Goal: Find specific page/section: Find specific page/section

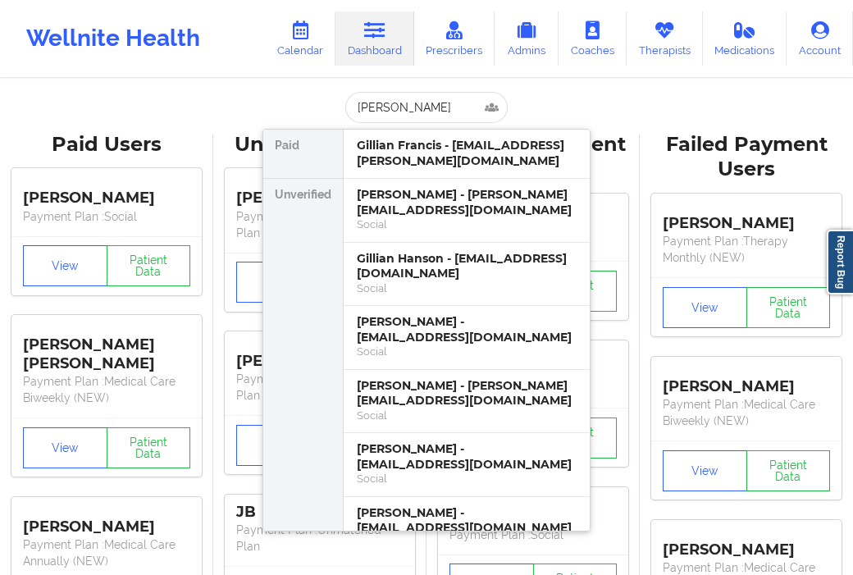
type input "[PERSON_NAME]"
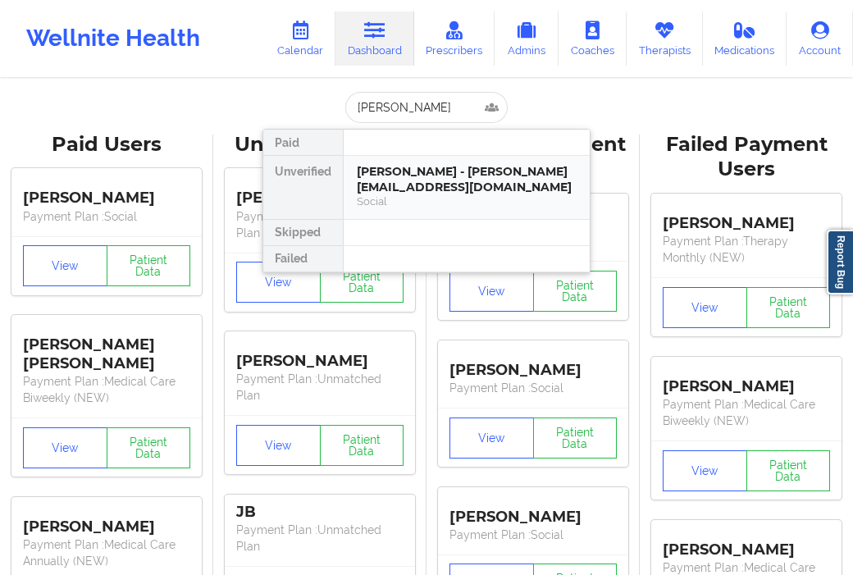
click at [403, 182] on div "[PERSON_NAME] - [PERSON_NAME][EMAIL_ADDRESS][DOMAIN_NAME]" at bounding box center [467, 179] width 220 height 30
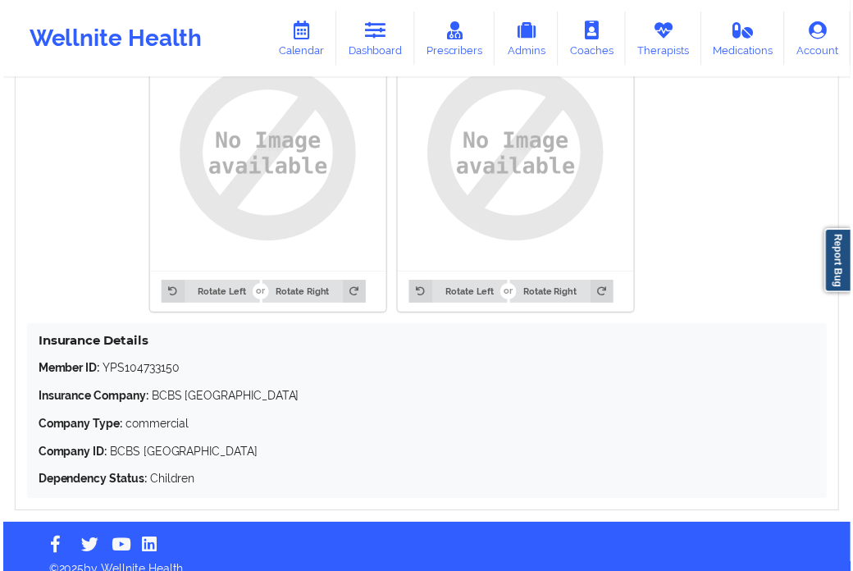
scroll to position [1331, 0]
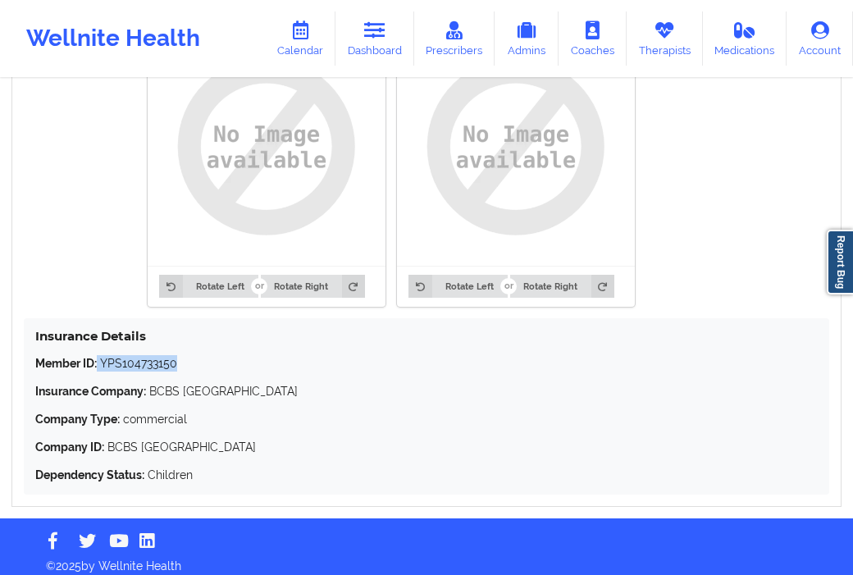
drag, startPoint x: 176, startPoint y: 358, endPoint x: 98, endPoint y: 354, distance: 77.2
click at [98, 355] on p "Member ID: YPS104733150" at bounding box center [426, 363] width 782 height 16
copy p "YPS104733150"
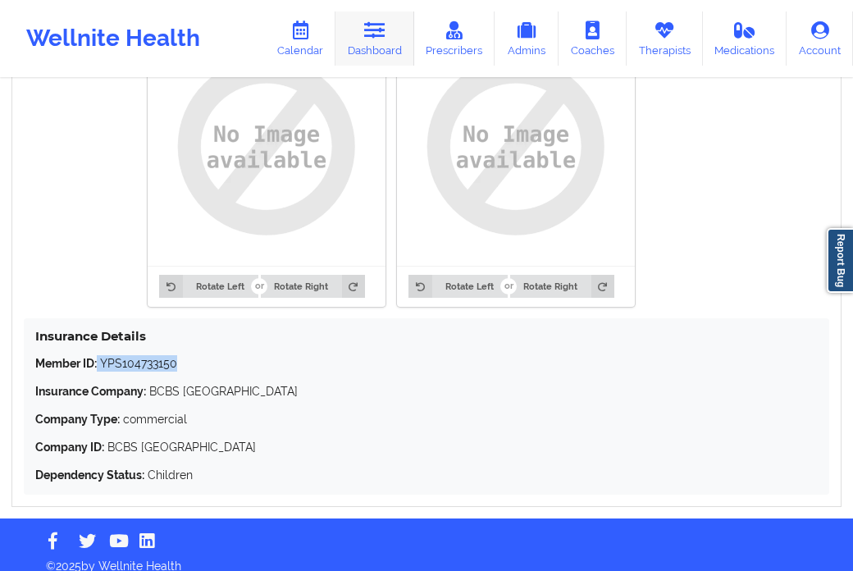
click at [380, 34] on icon at bounding box center [374, 30] width 21 height 18
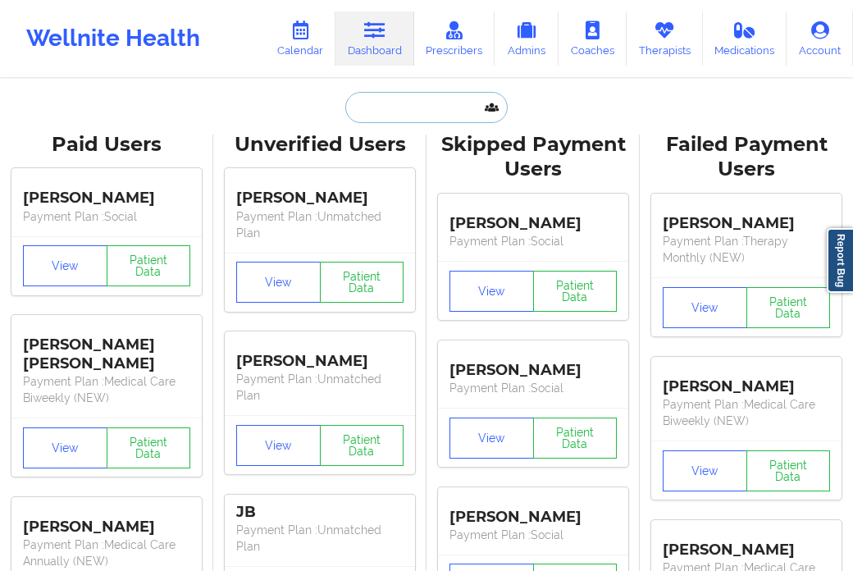
click at [382, 116] on input "text" at bounding box center [426, 107] width 162 height 31
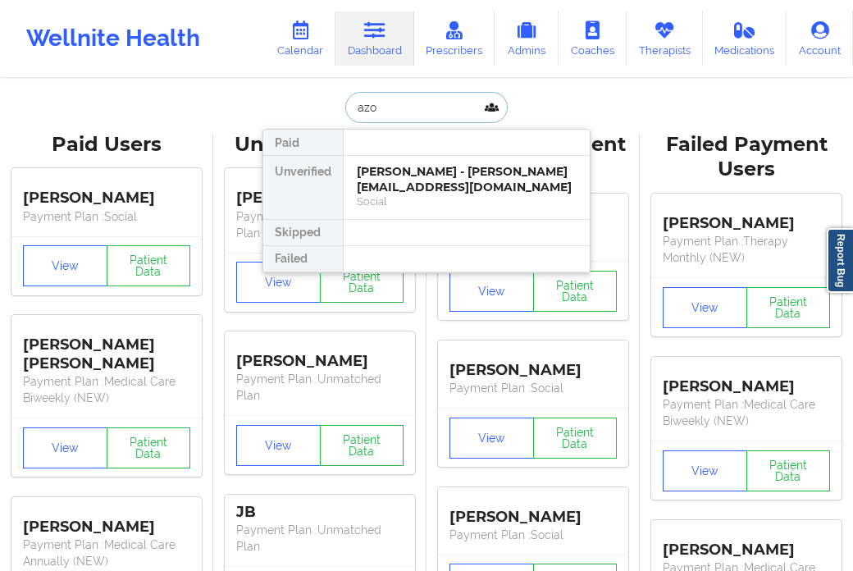
type input "azon"
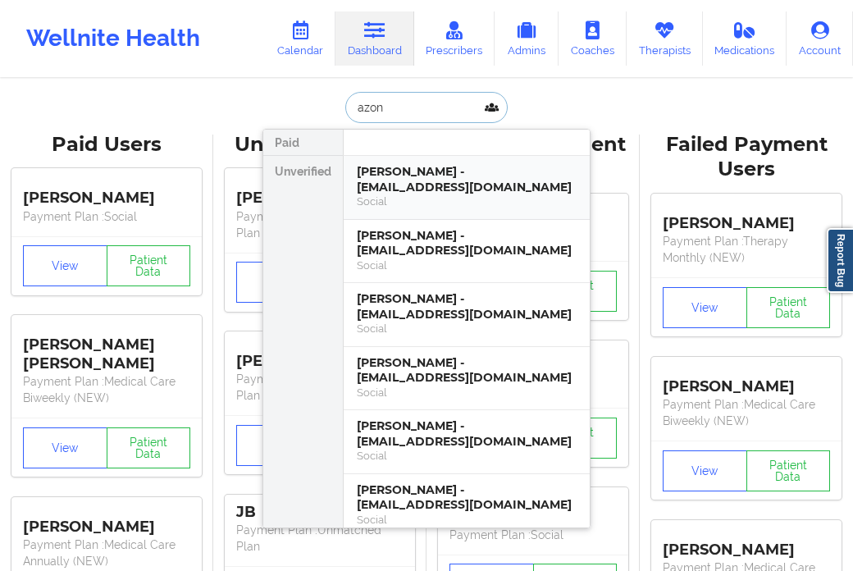
click at [387, 189] on div "[PERSON_NAME] - [EMAIL_ADDRESS][DOMAIN_NAME]" at bounding box center [467, 179] width 220 height 30
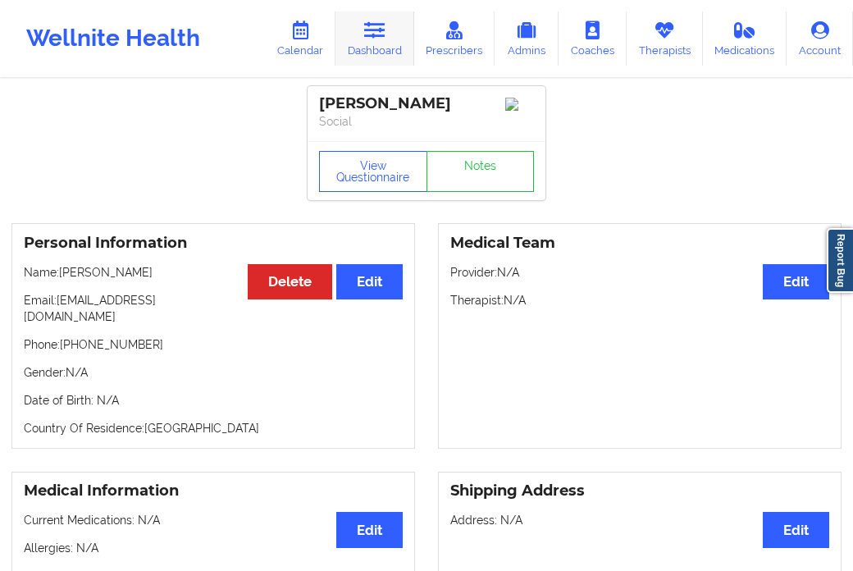
click at [390, 52] on link "Dashboard" at bounding box center [374, 38] width 79 height 54
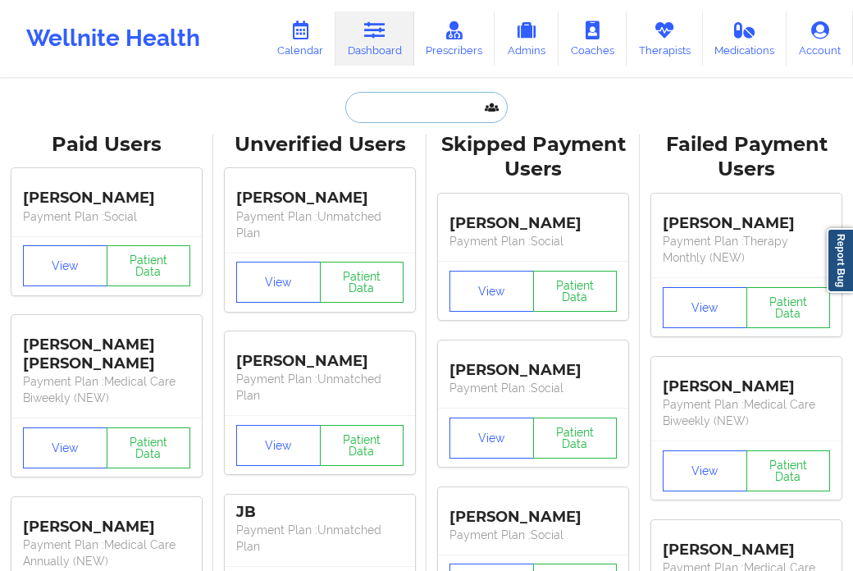
click at [371, 116] on input "text" at bounding box center [426, 107] width 162 height 31
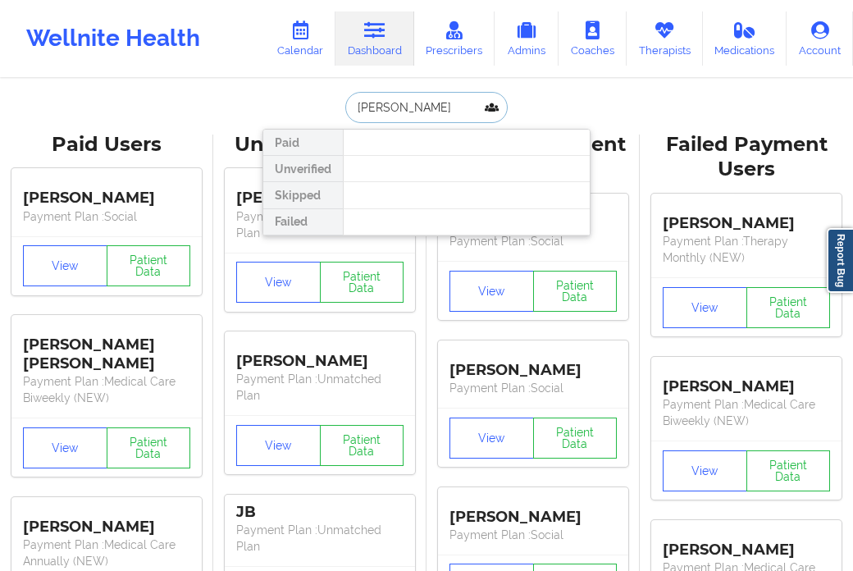
click at [378, 107] on input "[PERSON_NAME]" at bounding box center [426, 107] width 162 height 31
type input "[PERSON_NAME]"
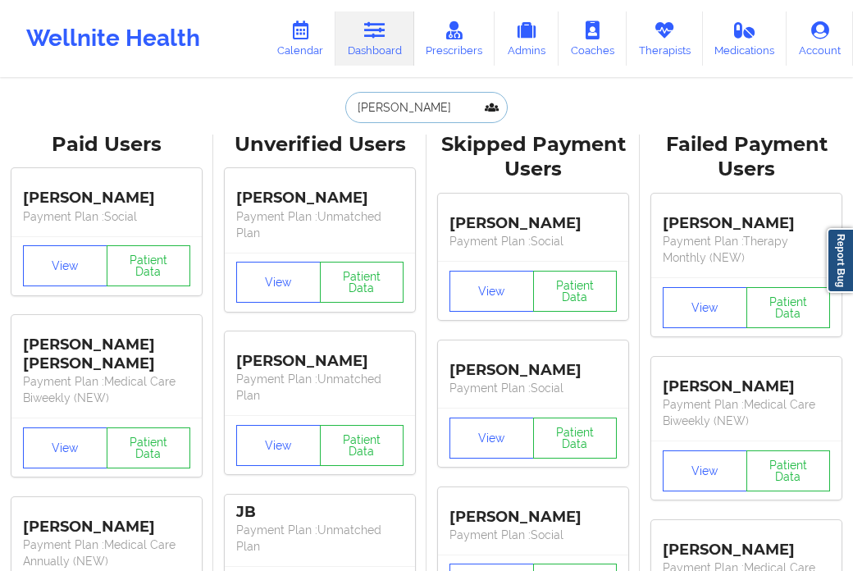
drag, startPoint x: 413, startPoint y: 98, endPoint x: 312, endPoint y: 121, distance: 103.5
click at [312, 121] on div "[PERSON_NAME] Paid Unverified Skipped Failed" at bounding box center [426, 107] width 328 height 31
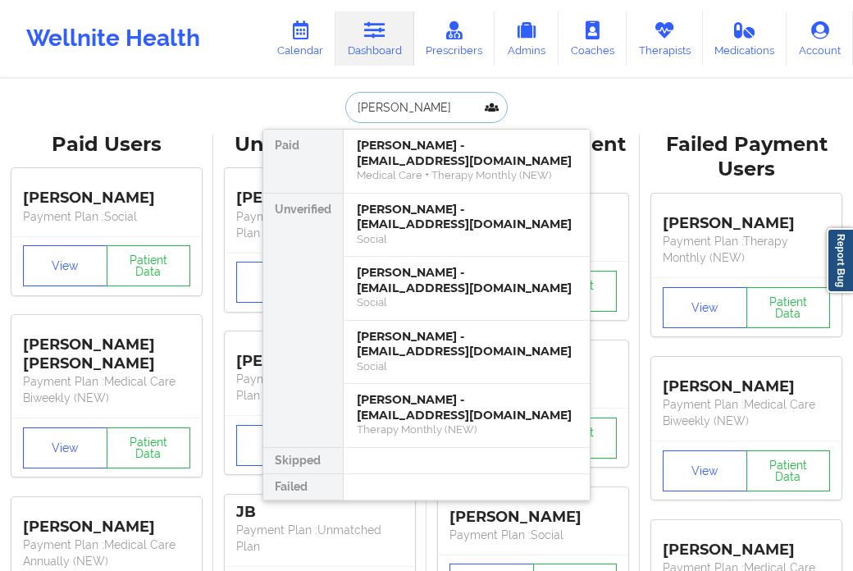
type input "[PERSON_NAME]"
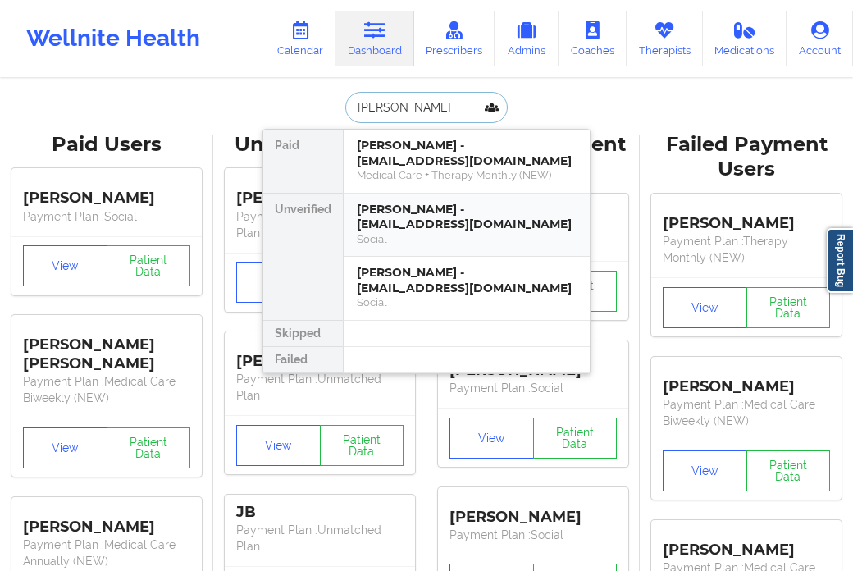
click at [449, 194] on div "[PERSON_NAME] - [EMAIL_ADDRESS][DOMAIN_NAME] Social" at bounding box center [467, 226] width 246 height 64
